Goal: Task Accomplishment & Management: Complete application form

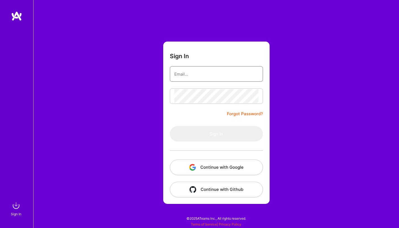
type input "[PERSON_NAME][EMAIL_ADDRESS][DOMAIN_NAME]"
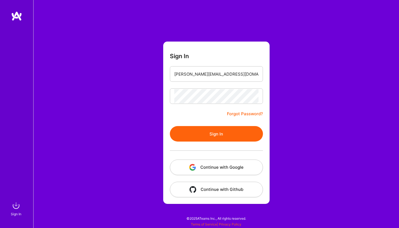
click at [209, 138] on button "Sign In" at bounding box center [216, 134] width 93 height 16
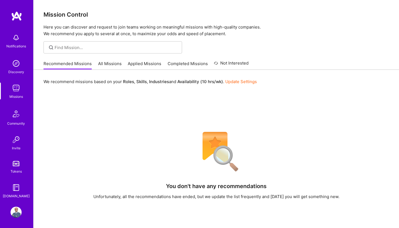
click at [105, 63] on link "All Missions" at bounding box center [110, 65] width 24 height 9
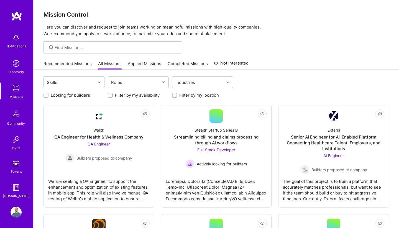
click at [48, 93] on div at bounding box center [46, 95] width 5 height 5
click at [198, 94] on label "Filter by my location" at bounding box center [199, 95] width 40 height 6
click at [177, 94] on input "Filter by my location" at bounding box center [175, 96] width 4 height 4
checkbox input "true"
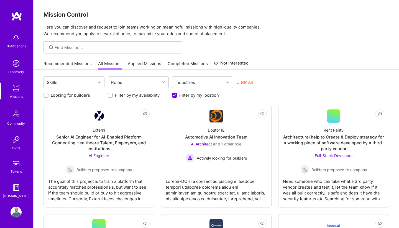
click at [46, 95] on input "Looking for builders" at bounding box center [47, 96] width 4 height 4
checkbox input "true"
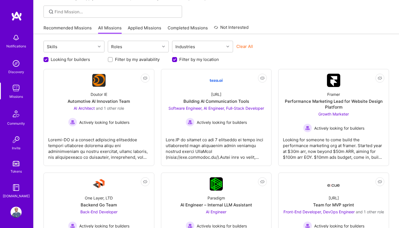
scroll to position [40, 0]
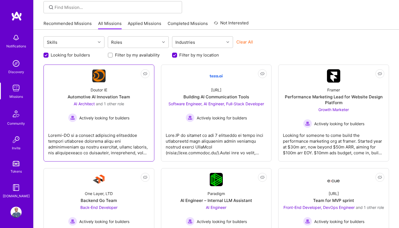
click at [114, 140] on div at bounding box center [98, 142] width 101 height 28
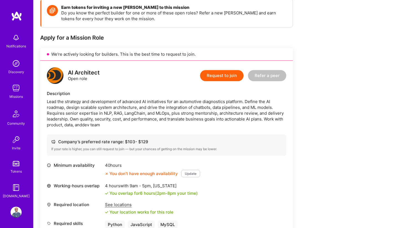
scroll to position [86, 0]
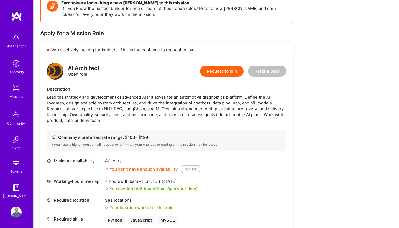
click at [53, 109] on div "Lead the strategy and development of advanced AI initiatives for an automotive …" at bounding box center [167, 108] width 240 height 29
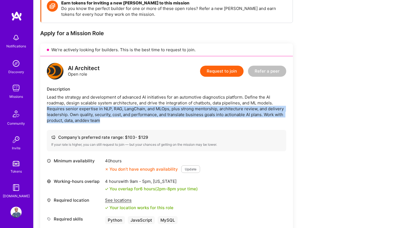
drag, startPoint x: 53, startPoint y: 109, endPoint x: 159, endPoint y: 122, distance: 107.3
click at [159, 122] on div "Lead the strategy and development of advanced AI initiatives for an automotive …" at bounding box center [167, 108] width 240 height 29
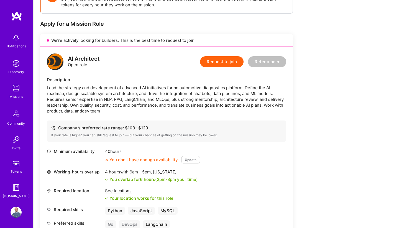
scroll to position [105, 0]
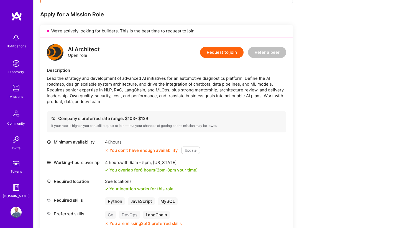
click at [218, 54] on button "Request to join" at bounding box center [222, 52] width 44 height 11
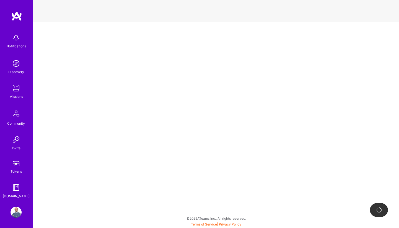
select select "PT"
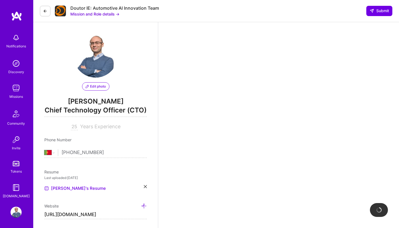
scroll to position [2, 0]
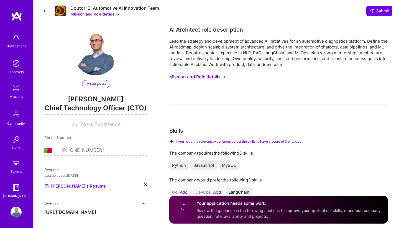
click at [72, 124] on input "25" at bounding box center [74, 124] width 7 height 7
click at [103, 125] on span "Years Experience" at bounding box center [100, 124] width 40 height 6
click at [74, 124] on input "25" at bounding box center [74, 124] width 7 height 7
click at [73, 122] on input "25" at bounding box center [74, 124] width 7 height 7
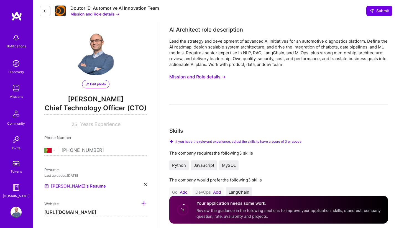
type input "25"
click at [89, 126] on span "Years Experience" at bounding box center [100, 124] width 40 height 6
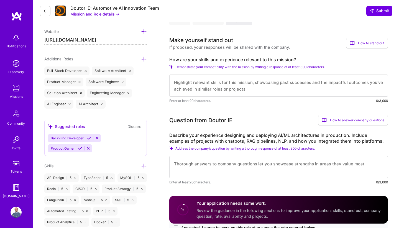
scroll to position [177, 0]
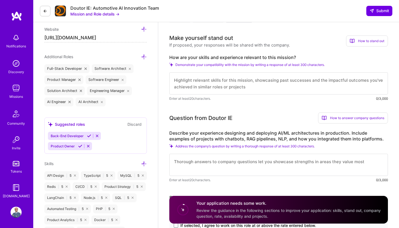
click at [199, 64] on span "Demonstrate your compatibility with the mission by writing a response of at lea…" at bounding box center [250, 65] width 149 height 4
click at [170, 65] on icon at bounding box center [171, 65] width 4 height 4
click at [174, 65] on div "Demonstrate your compatibility with the mission by writing a response of at lea…" at bounding box center [278, 65] width 219 height 4
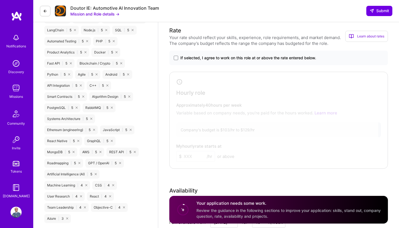
scroll to position [353, 0]
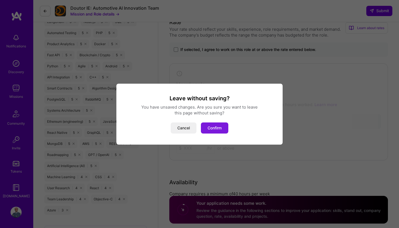
click at [211, 126] on button "Confirm" at bounding box center [214, 128] width 27 height 11
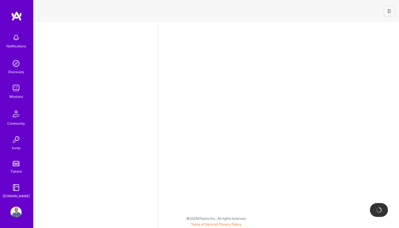
select select "PT"
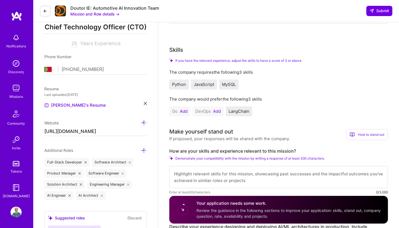
scroll to position [88, 0]
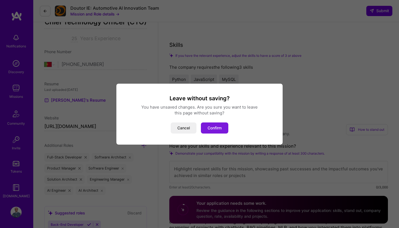
click at [217, 126] on button "Confirm" at bounding box center [214, 128] width 27 height 11
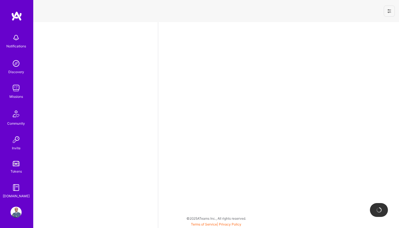
select select "PT"
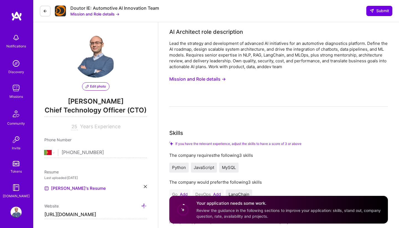
scroll to position [120, 0]
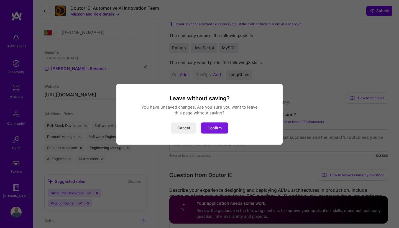
click at [211, 127] on button "Confirm" at bounding box center [214, 128] width 27 height 11
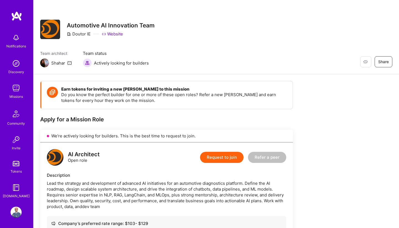
click at [16, 90] on img at bounding box center [16, 88] width 11 height 11
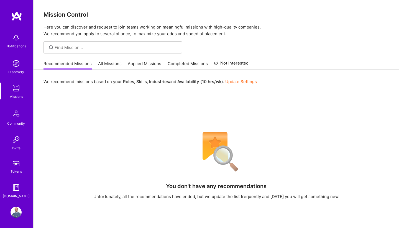
click at [19, 63] on img at bounding box center [16, 63] width 11 height 11
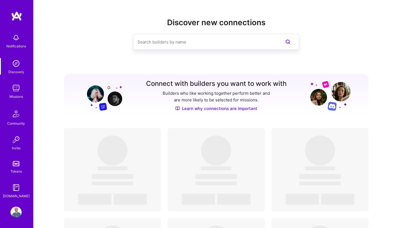
click at [16, 88] on img at bounding box center [16, 88] width 11 height 11
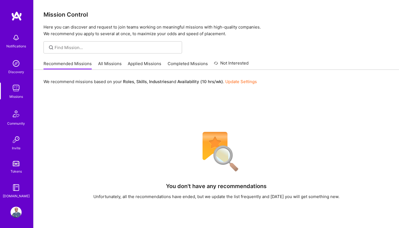
click at [109, 59] on div "Recommended Missions All Missions Applied Missions Completed Missions Not Inter…" at bounding box center [146, 64] width 205 height 12
click at [108, 65] on link "All Missions" at bounding box center [110, 65] width 24 height 9
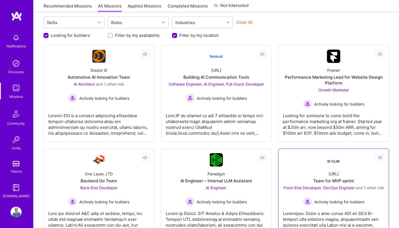
scroll to position [60, 0]
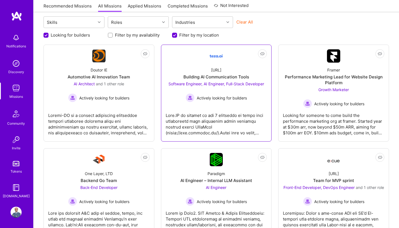
click at [214, 123] on div at bounding box center [216, 122] width 101 height 28
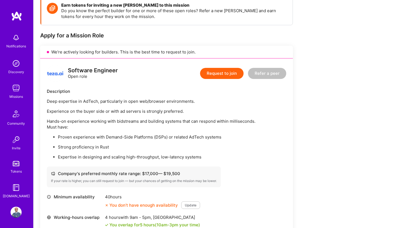
scroll to position [81, 0]
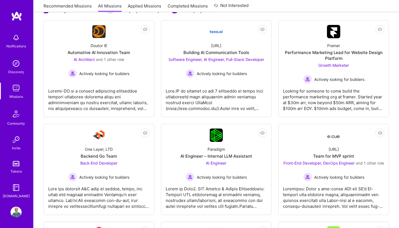
scroll to position [83, 0]
